Goal: Check status: Check status

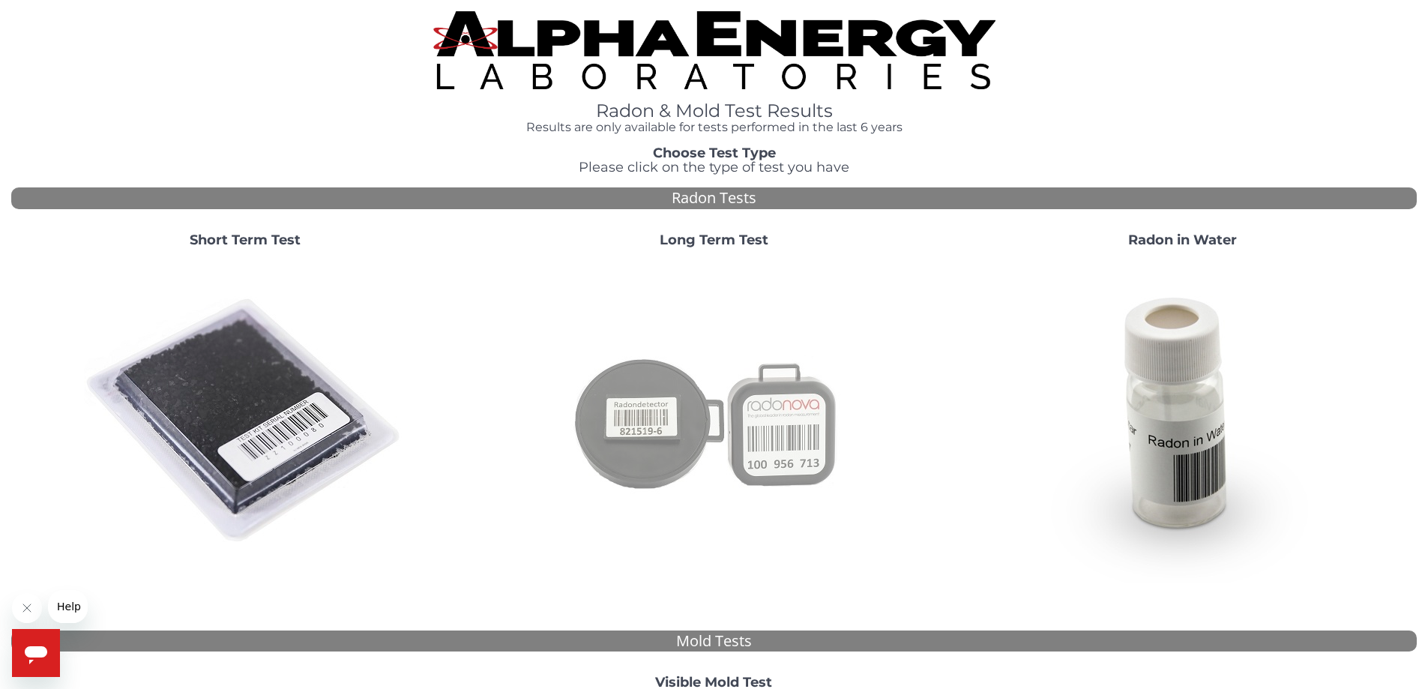
click at [660, 393] on img at bounding box center [713, 421] width 322 height 322
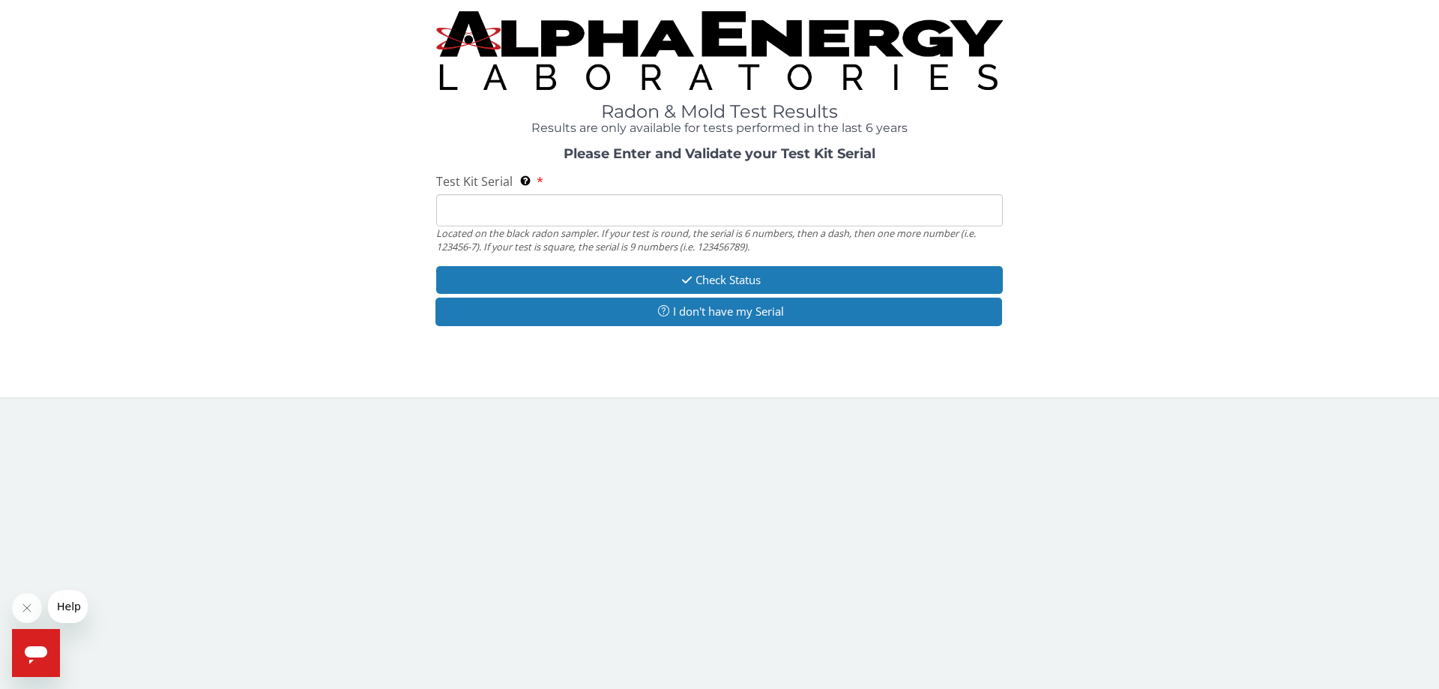
paste input "100134576"
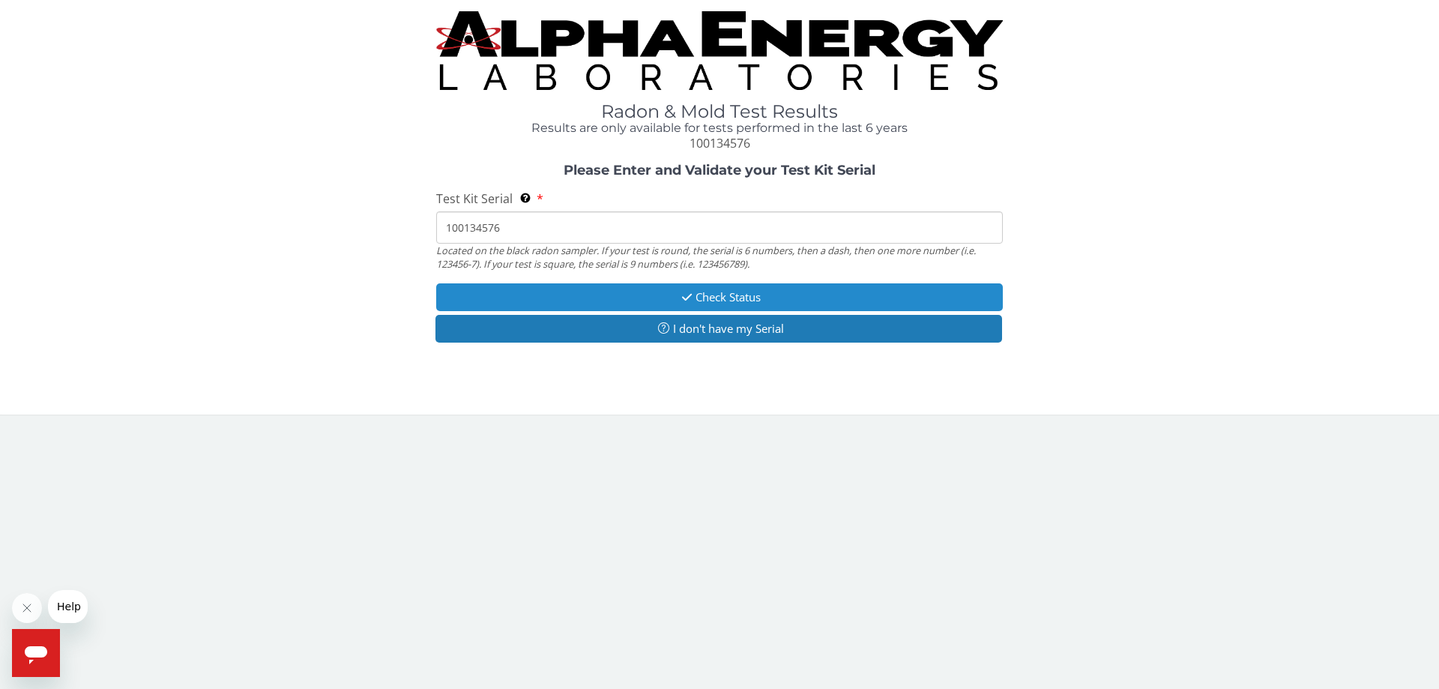
type input "100134576"
click at [706, 295] on button "Check Status" at bounding box center [719, 297] width 567 height 28
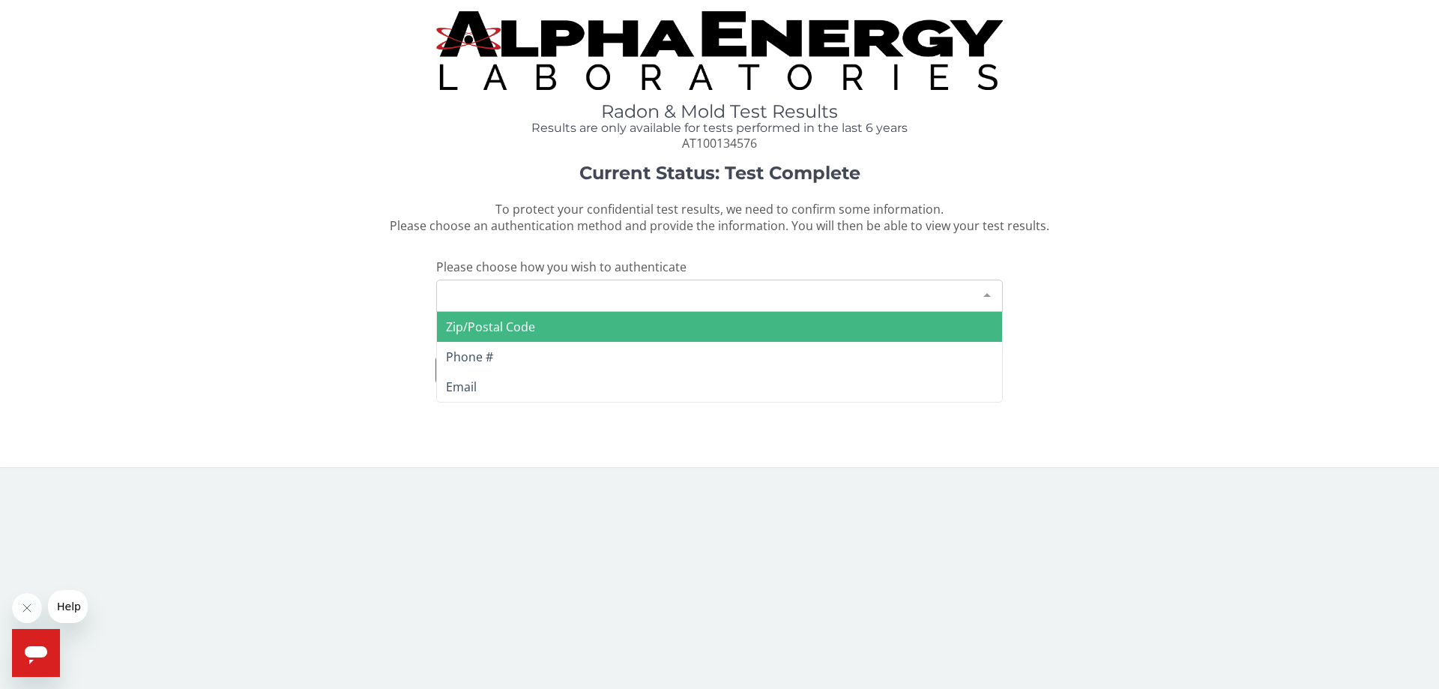
click at [706, 295] on div "Please make a selection" at bounding box center [719, 296] width 567 height 32
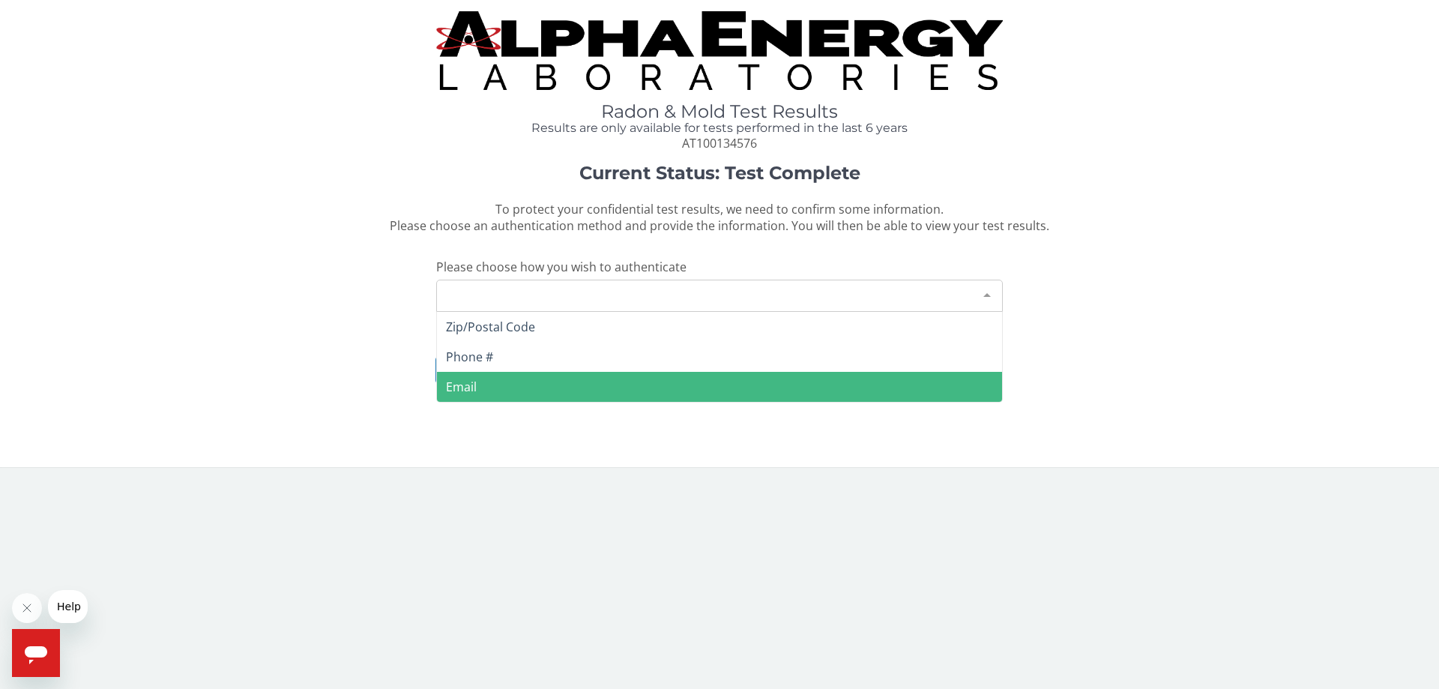
click at [462, 382] on span "Email" at bounding box center [461, 387] width 31 height 16
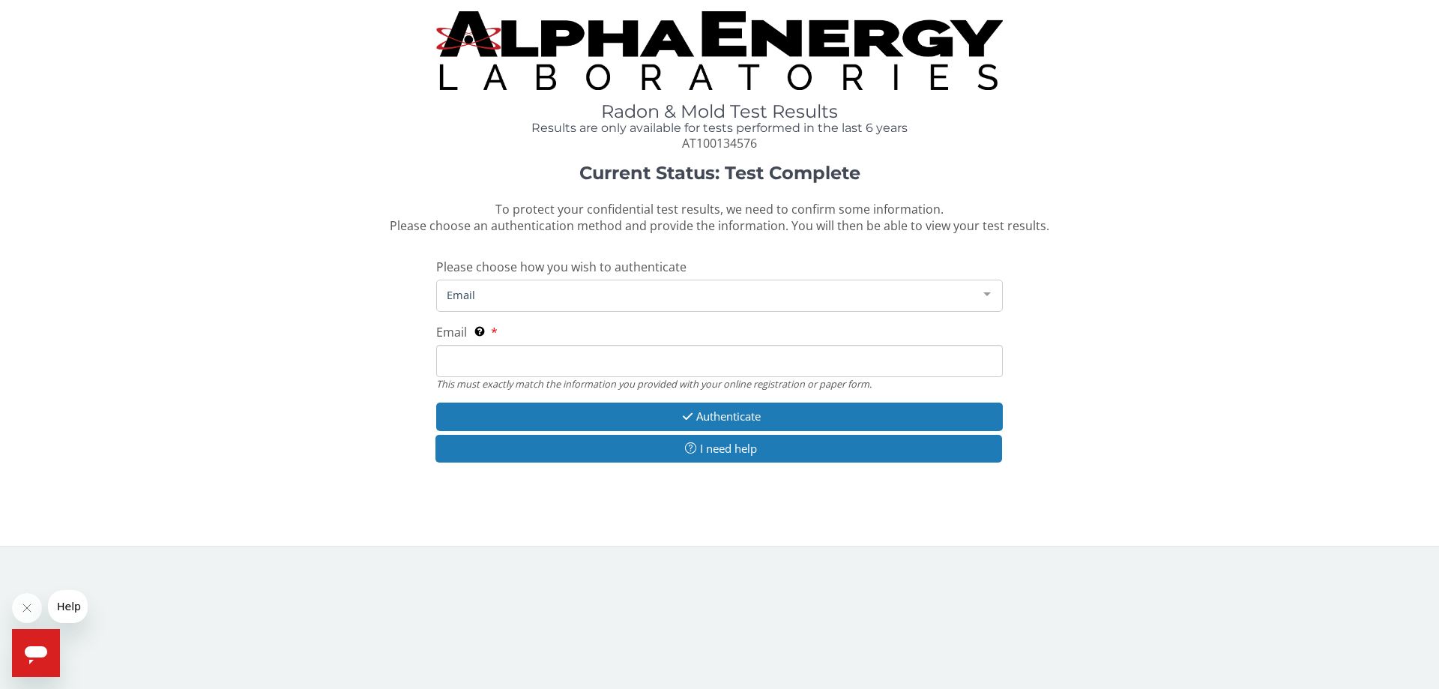
click at [545, 360] on input "Email This must exactly match the information you provided with your online reg…" at bounding box center [719, 361] width 567 height 32
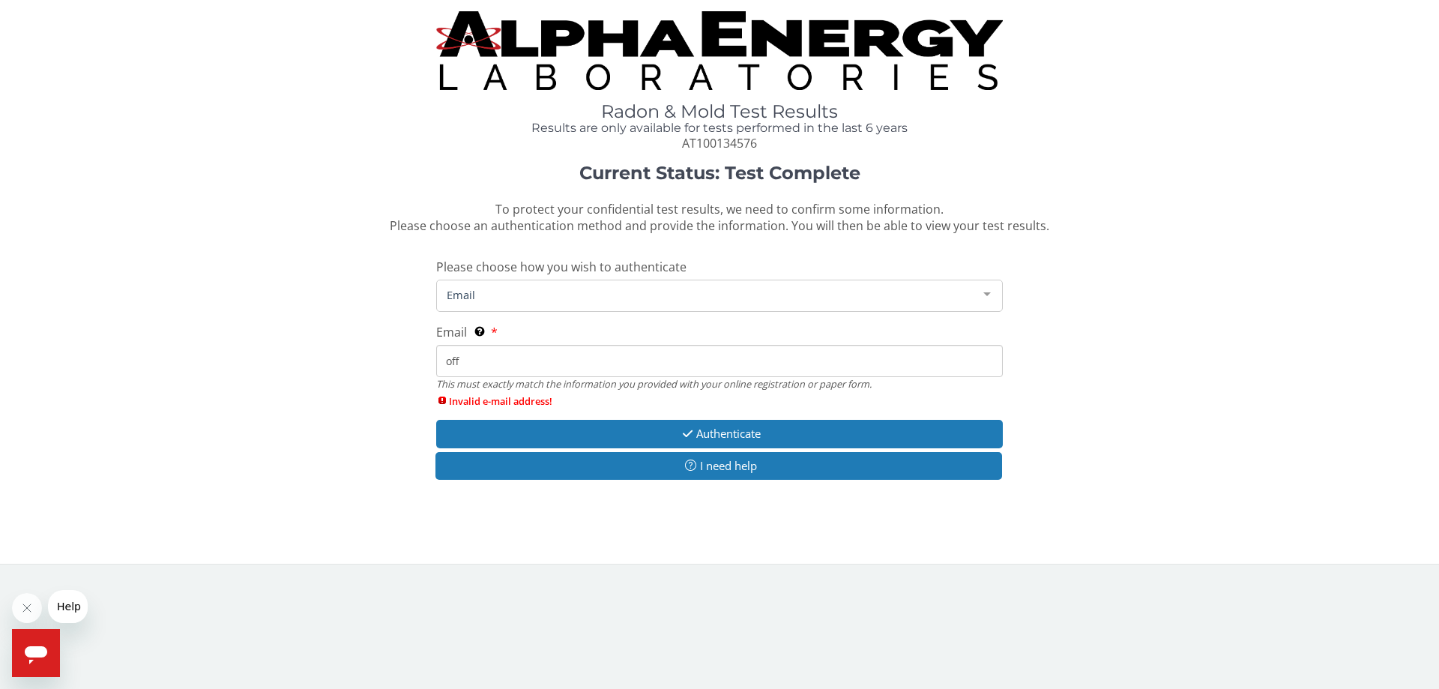
type input "[EMAIL_ADDRESS][DOMAIN_NAME]"
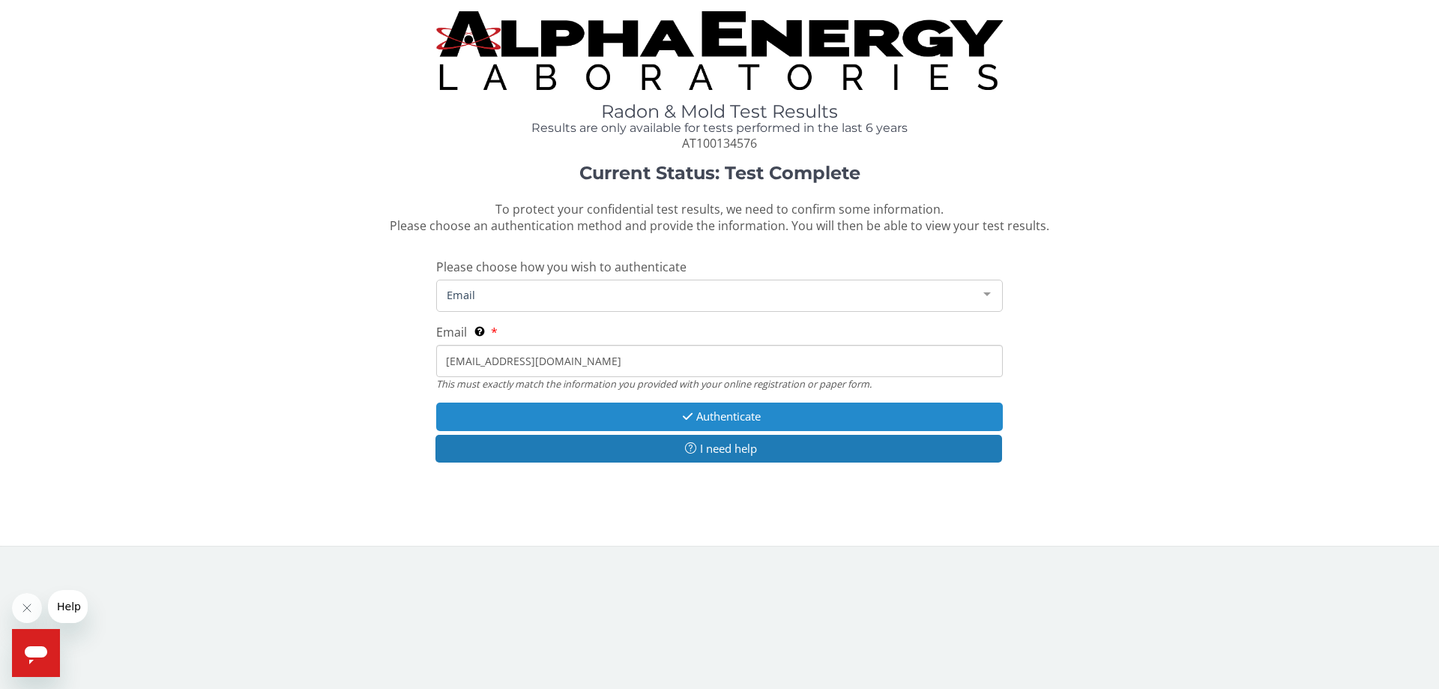
click at [669, 423] on button "Authenticate" at bounding box center [719, 417] width 567 height 28
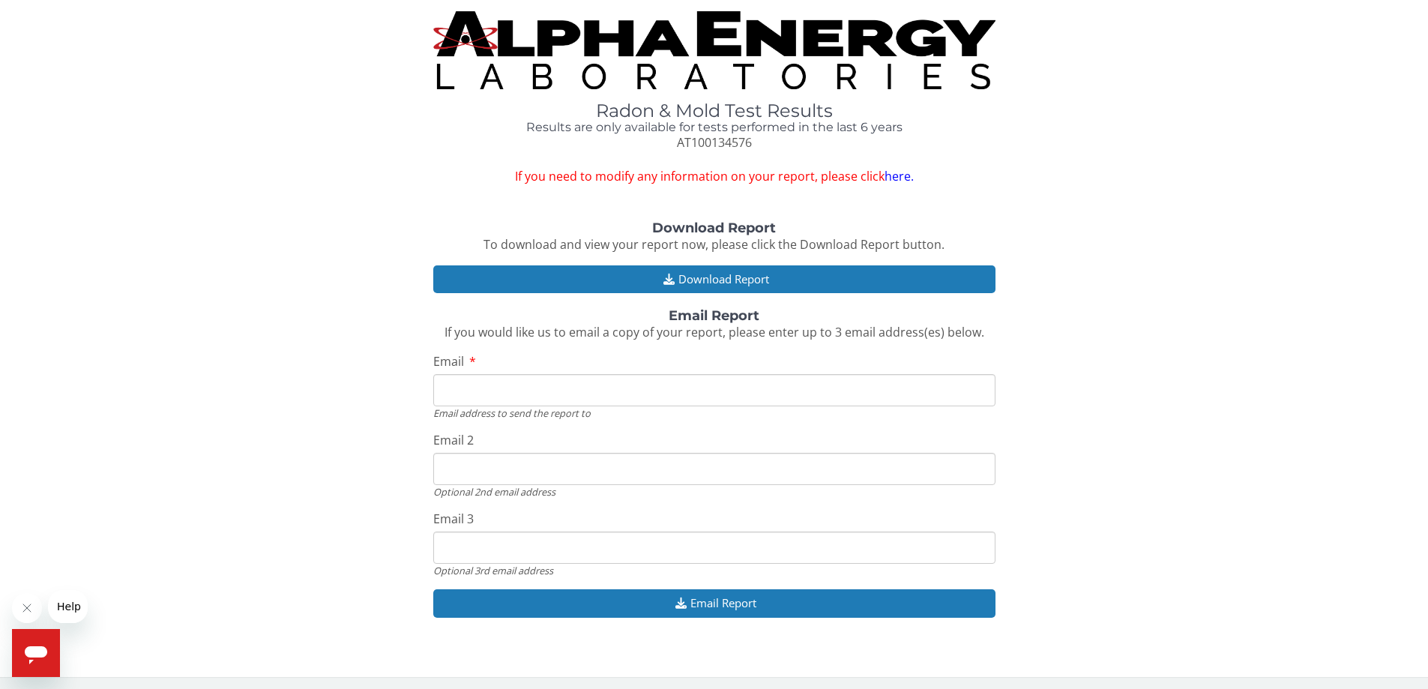
click at [474, 391] on input "Email" at bounding box center [714, 390] width 562 height 32
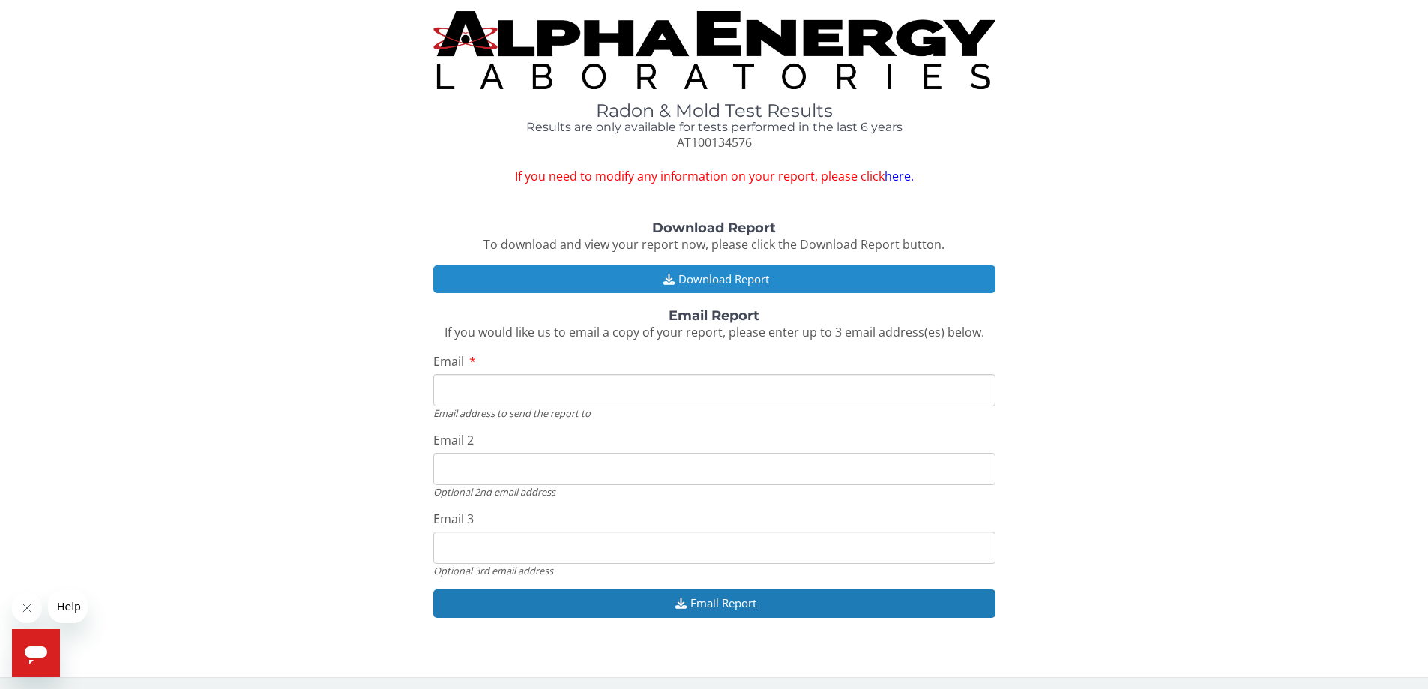
click at [686, 271] on button "Download Report" at bounding box center [714, 279] width 562 height 28
